Goal: Task Accomplishment & Management: Use online tool/utility

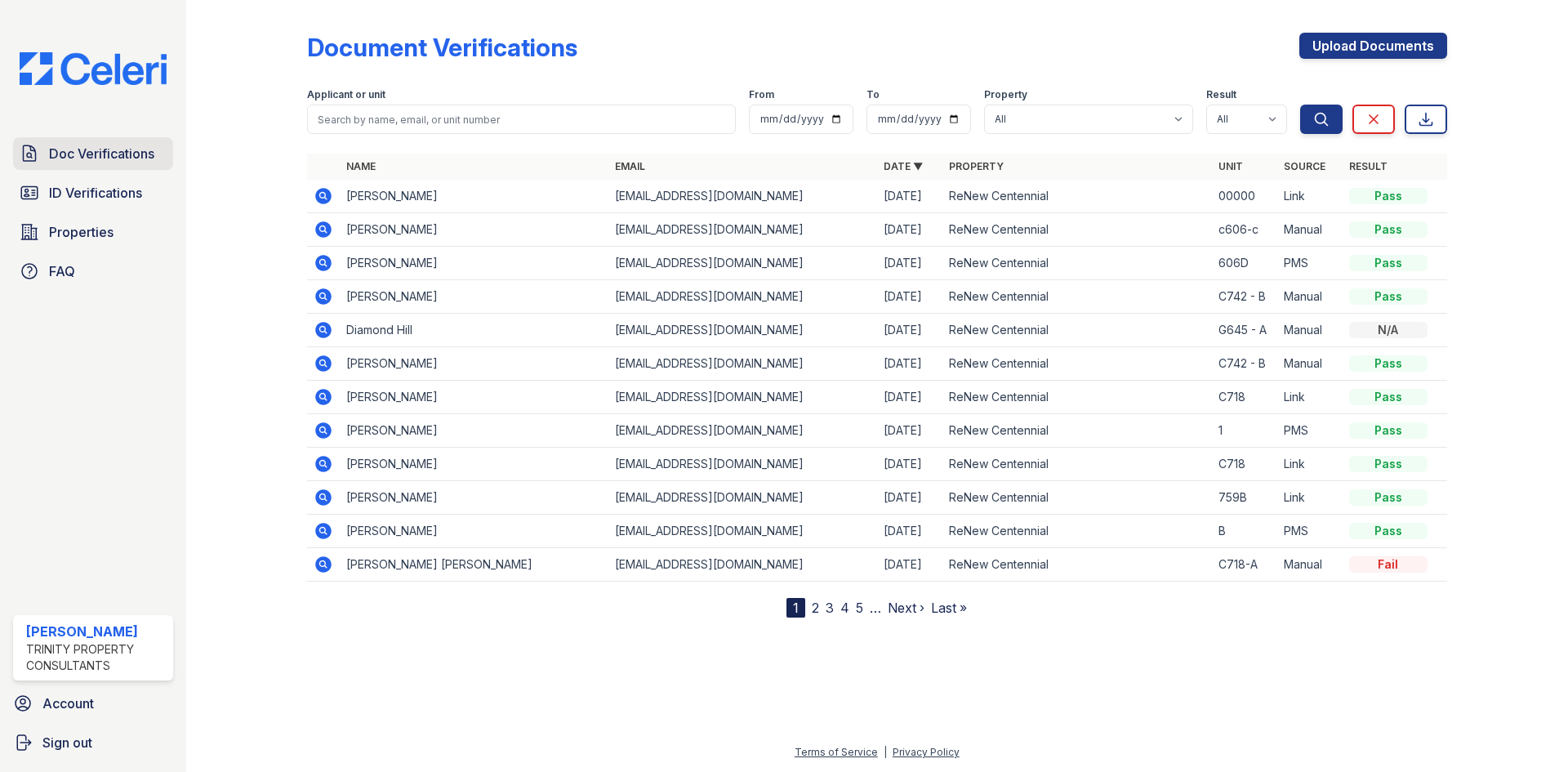
click at [92, 145] on span "Doc Verifications" at bounding box center [101, 153] width 106 height 19
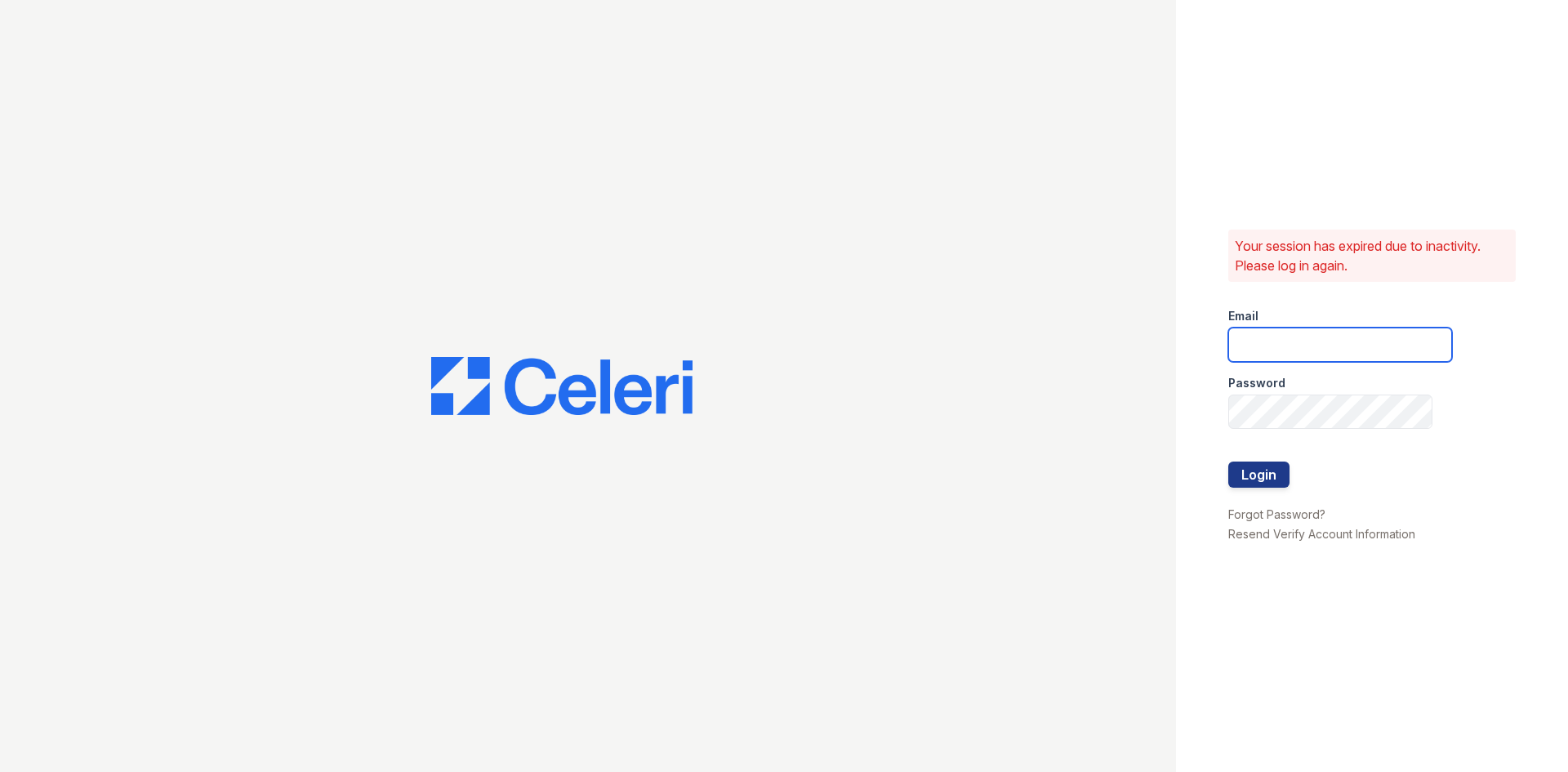
click at [1325, 343] on input "email" at bounding box center [1340, 344] width 224 height 34
type input "Aris.owens@trinity-pm.com"
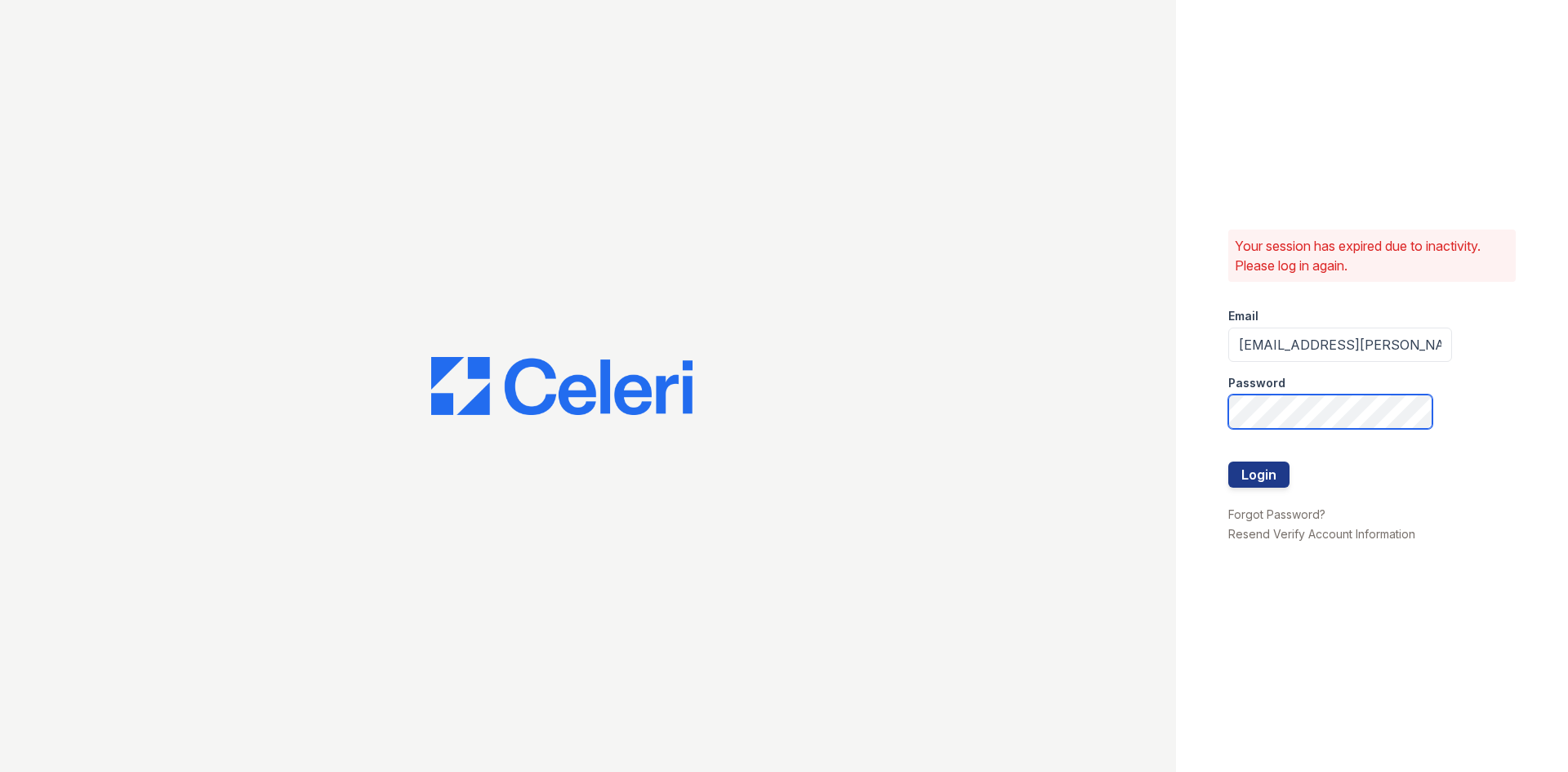
click at [1228, 462] on button "Login" at bounding box center [1259, 475] width 62 height 26
